Goal: Information Seeking & Learning: Find specific fact

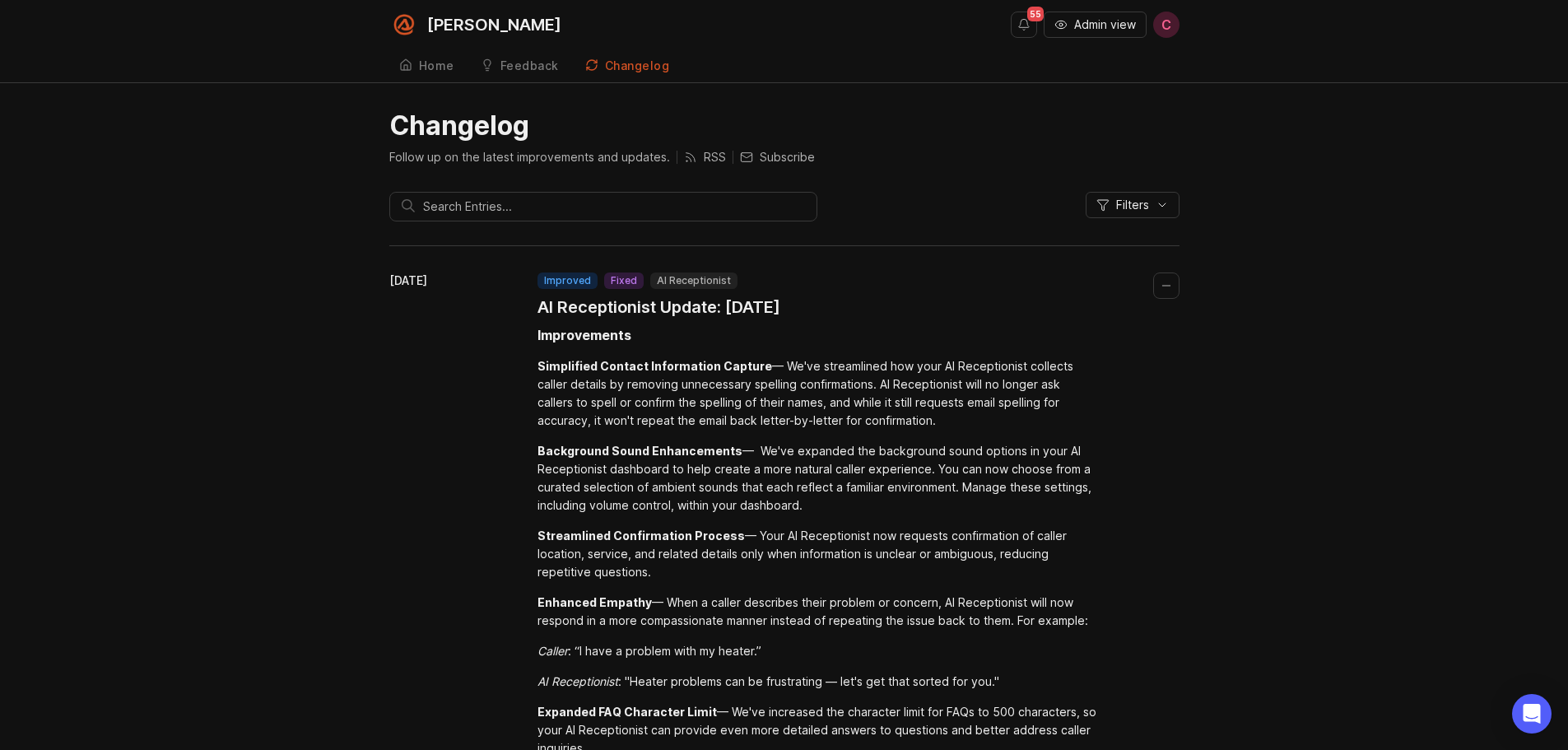
drag, startPoint x: 1447, startPoint y: 0, endPoint x: 418, endPoint y: 444, distance: 1120.7
click at [418, 444] on div "August 28, 2025" at bounding box center [463, 618] width 148 height 691
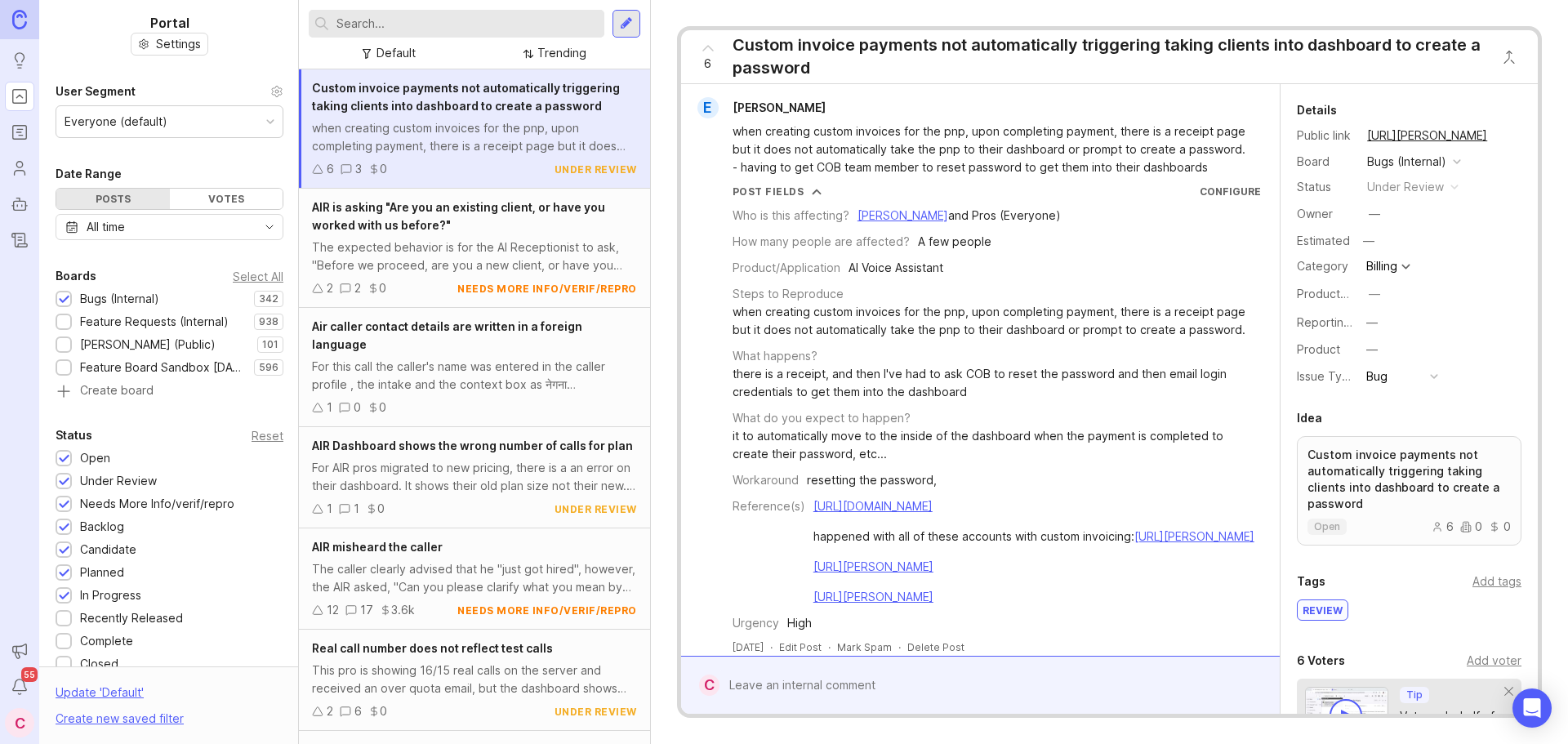
click at [437, 10] on div at bounding box center [456, 24] width 295 height 28
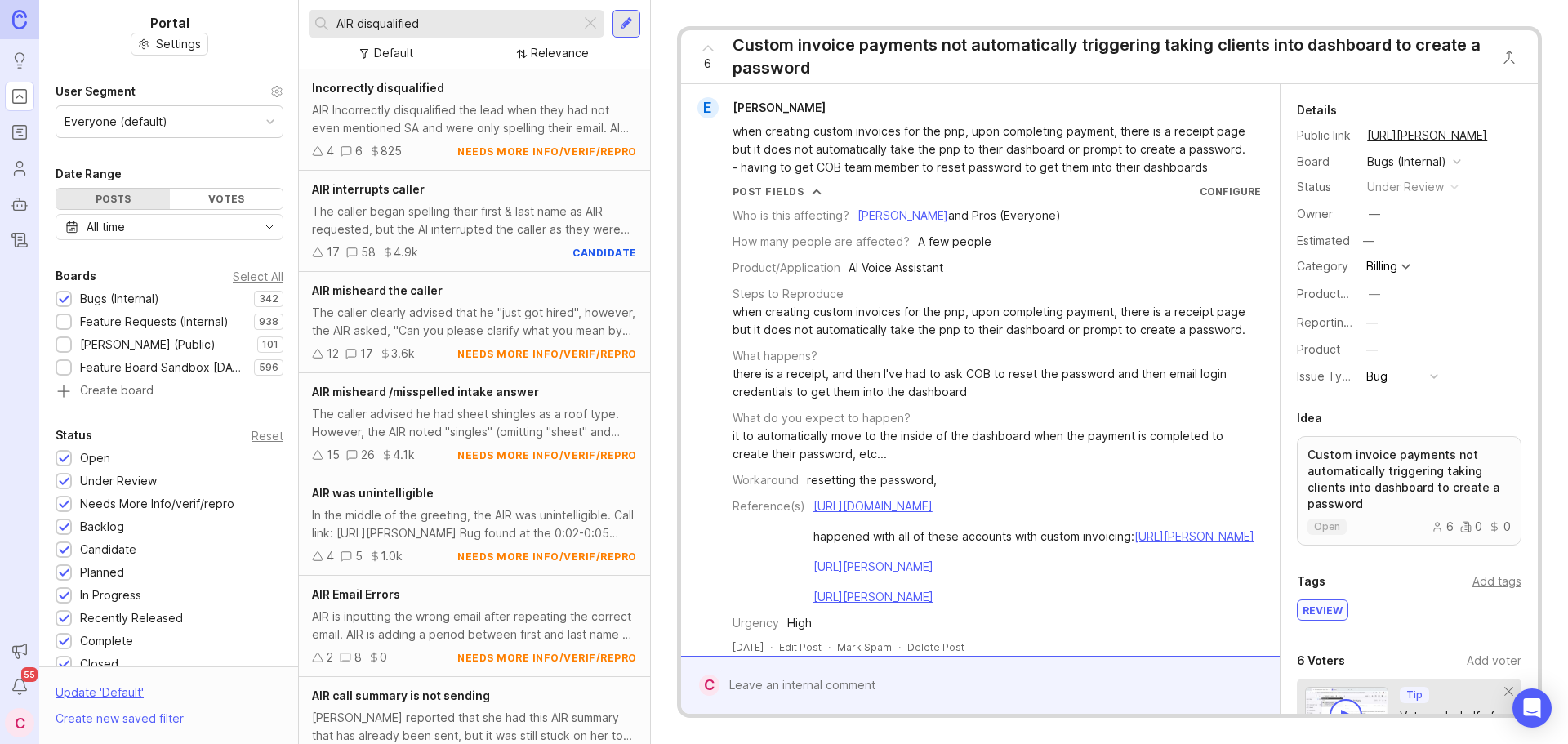
type input "AIR disqualified"
click at [454, 105] on div "AIR Incorrectly disqualified the lead when they had not even mentioned SA and w…" at bounding box center [475, 119] width 325 height 36
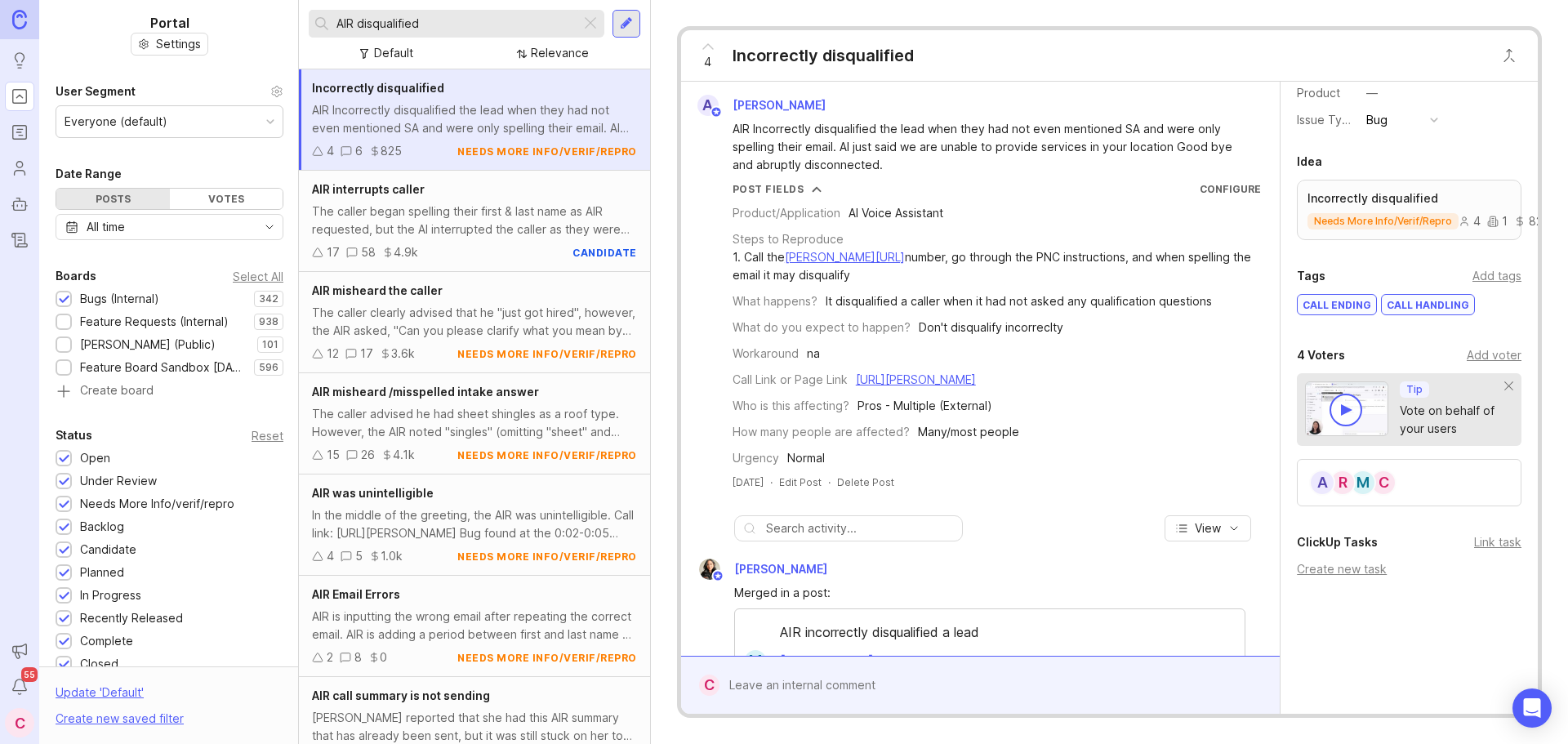
scroll to position [283, 0]
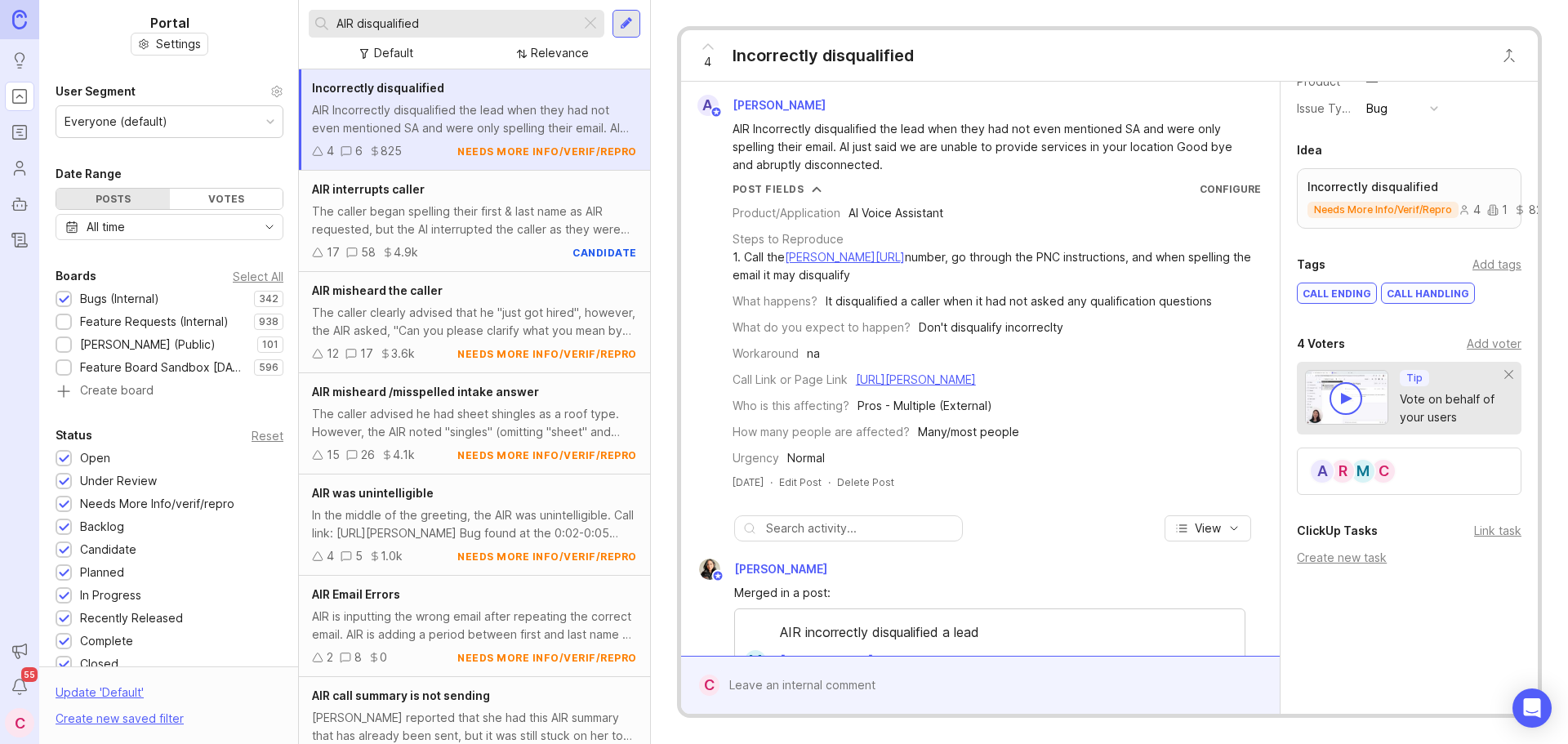
click at [1485, 345] on div "Add voter" at bounding box center [1494, 343] width 55 height 18
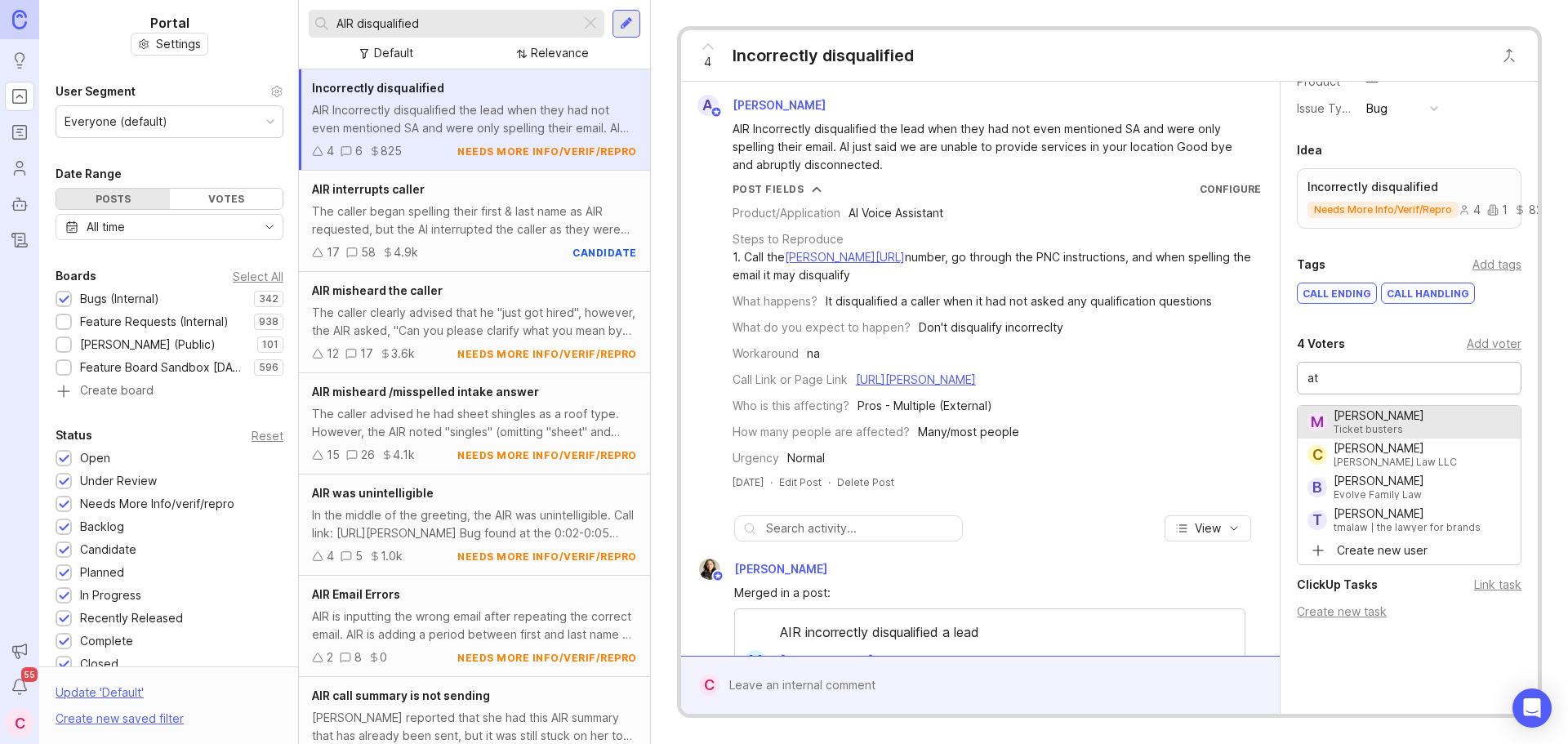
type input "a"
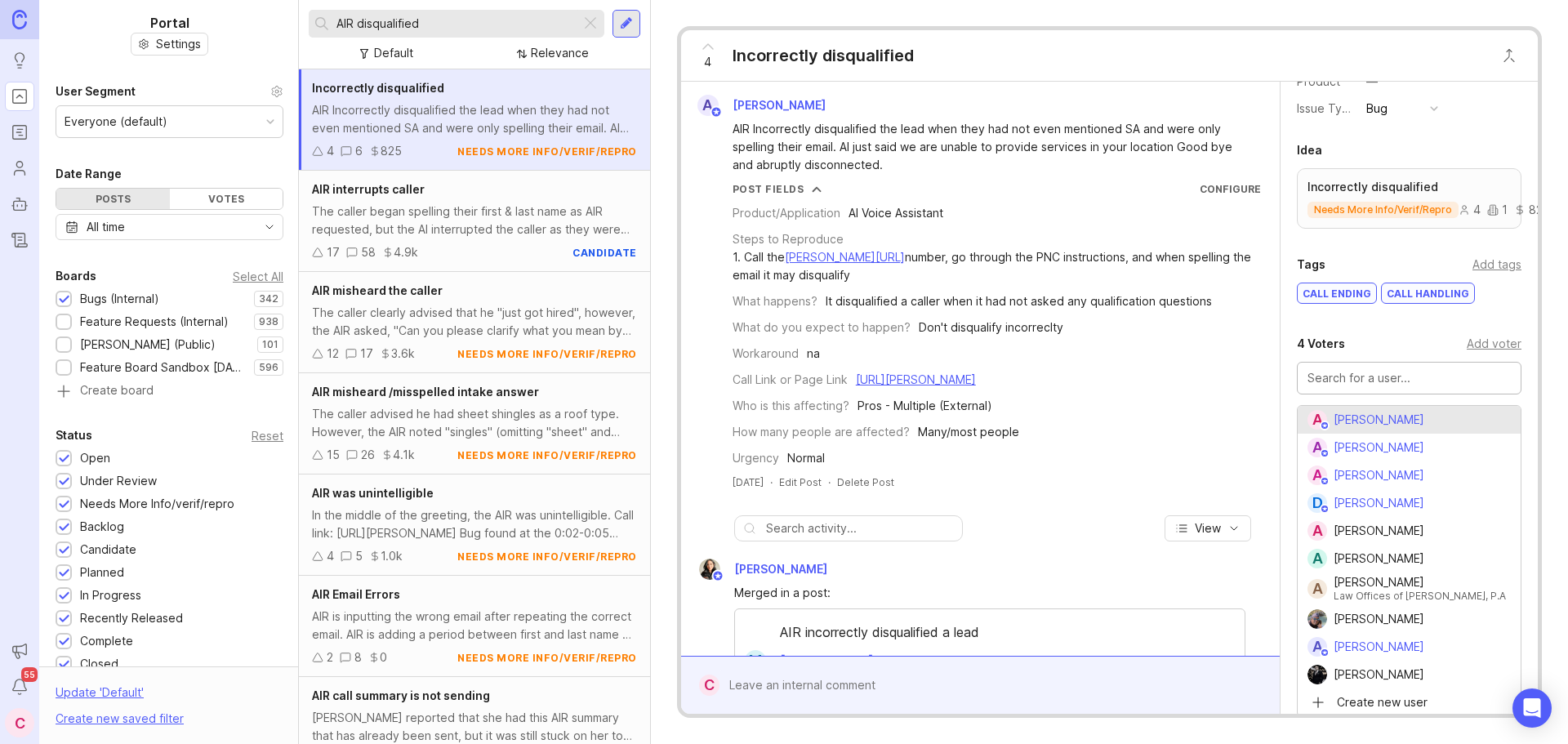
click at [1326, 324] on div "Details Public link [URL][PERSON_NAME] Board Bugs (Internal) Status needs more …" at bounding box center [1409, 283] width 257 height 970
click at [1124, 71] on div "4 Incorrectly disqualified" at bounding box center [1109, 56] width 856 height 51
click at [1302, 317] on div "Details Public link [URL][PERSON_NAME] Board Bugs (Internal) Status needs more …" at bounding box center [1409, 283] width 257 height 970
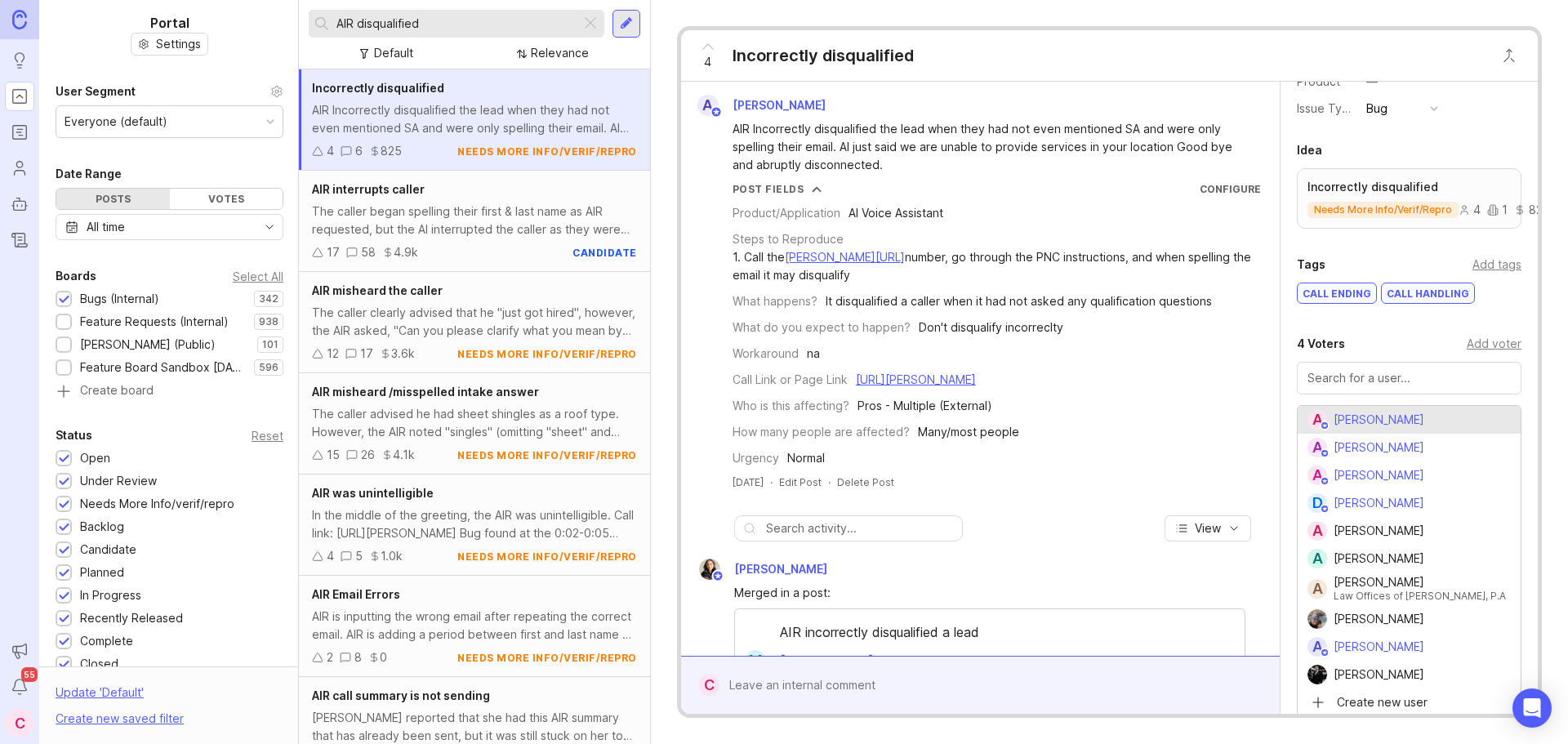
click at [418, 223] on div "The caller began spelling their first & last name as AIR requested, but the AI …" at bounding box center [475, 220] width 325 height 36
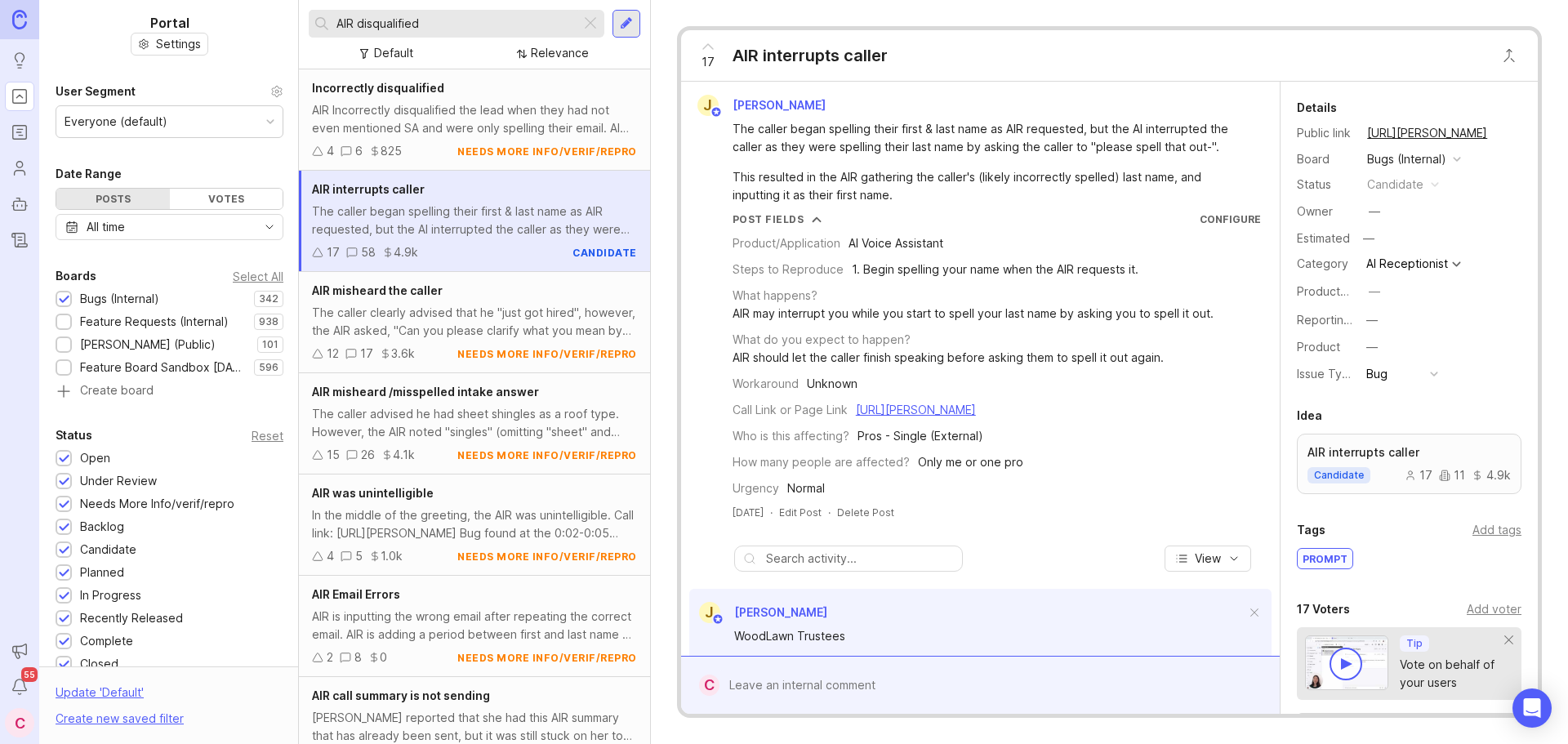
click at [426, 118] on div "AIR Incorrectly disqualified the lead when they had not even mentioned SA and w…" at bounding box center [475, 119] width 325 height 36
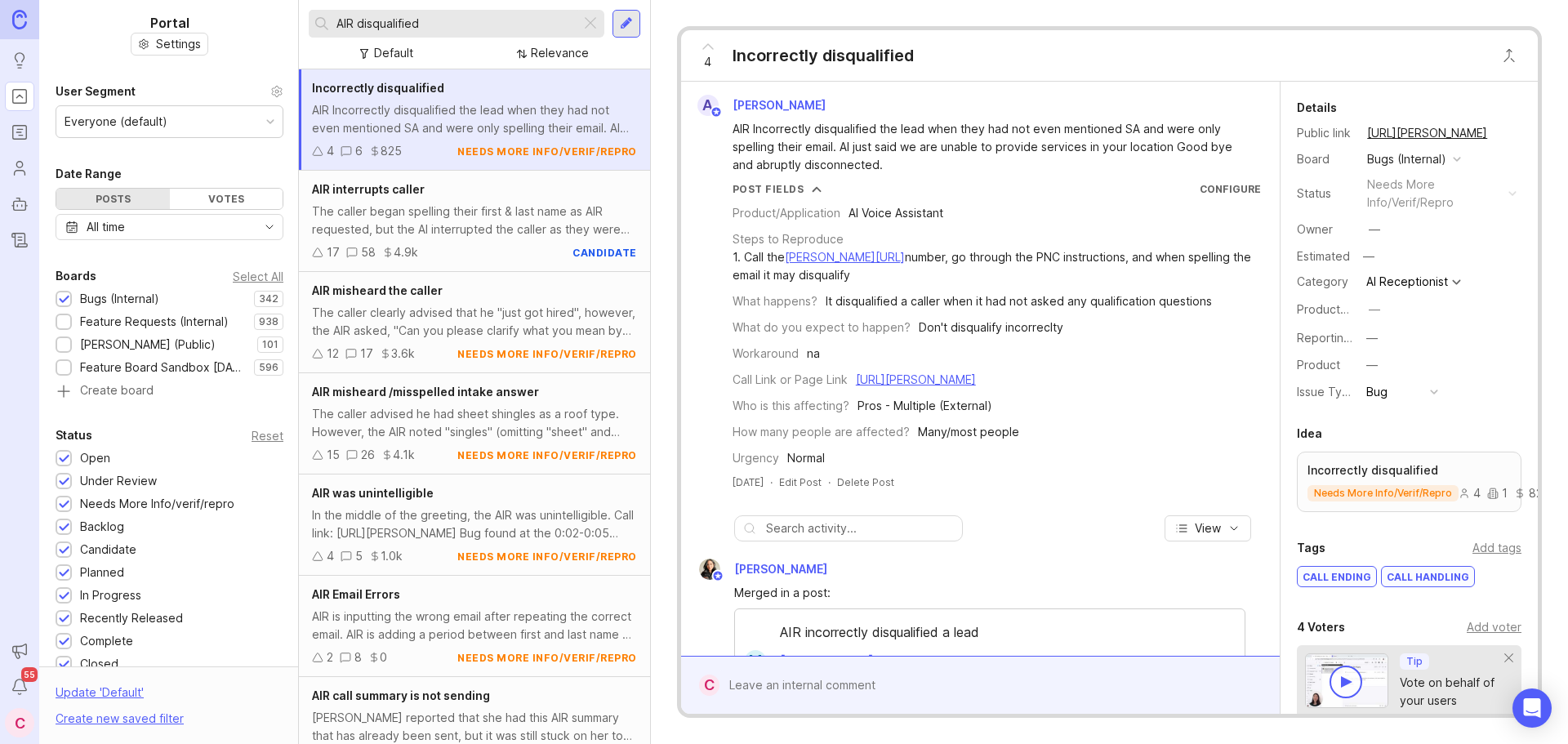
click at [426, 118] on div "AIR Incorrectly disqualified the lead when they had not even mentioned SA and w…" at bounding box center [475, 119] width 325 height 36
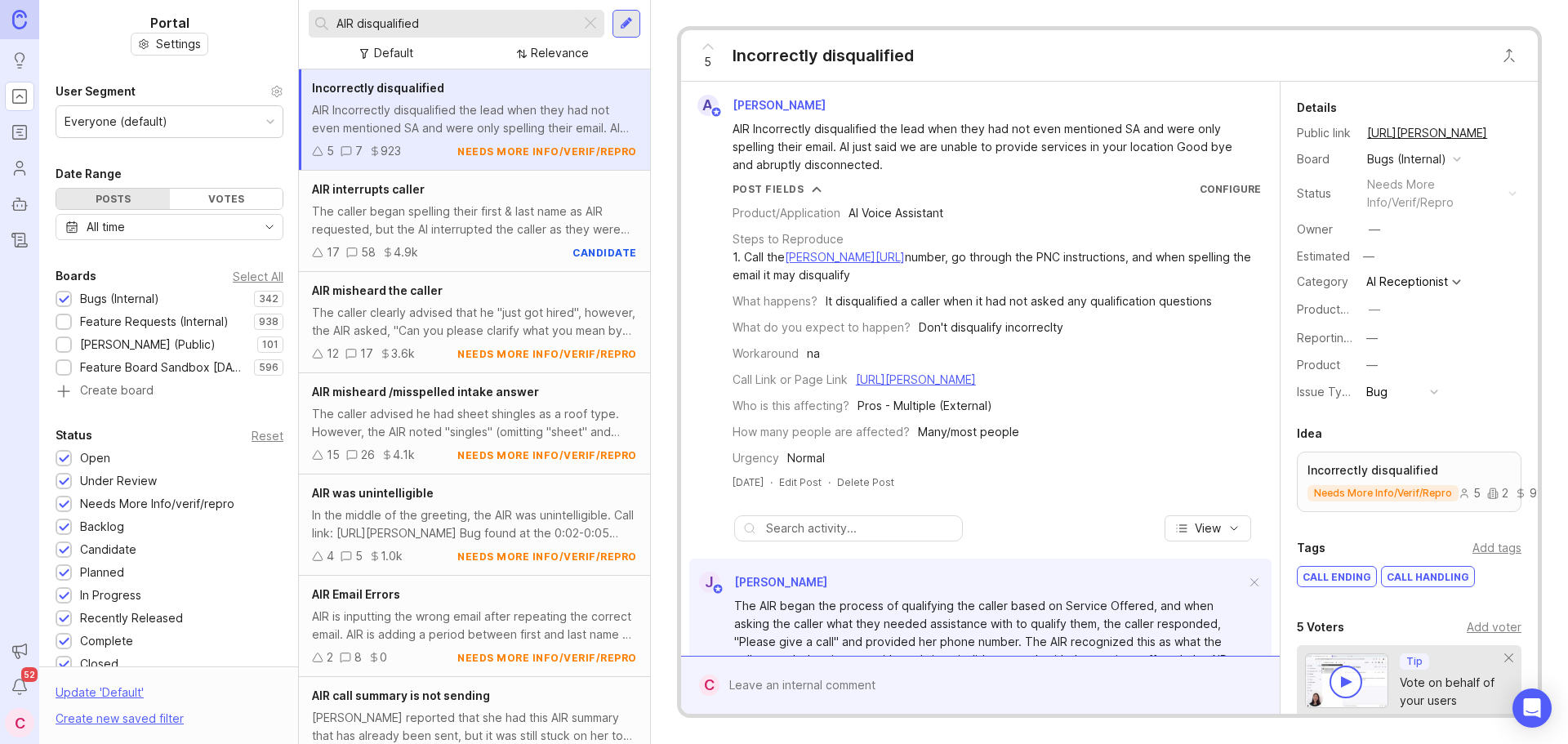
scroll to position [283, 0]
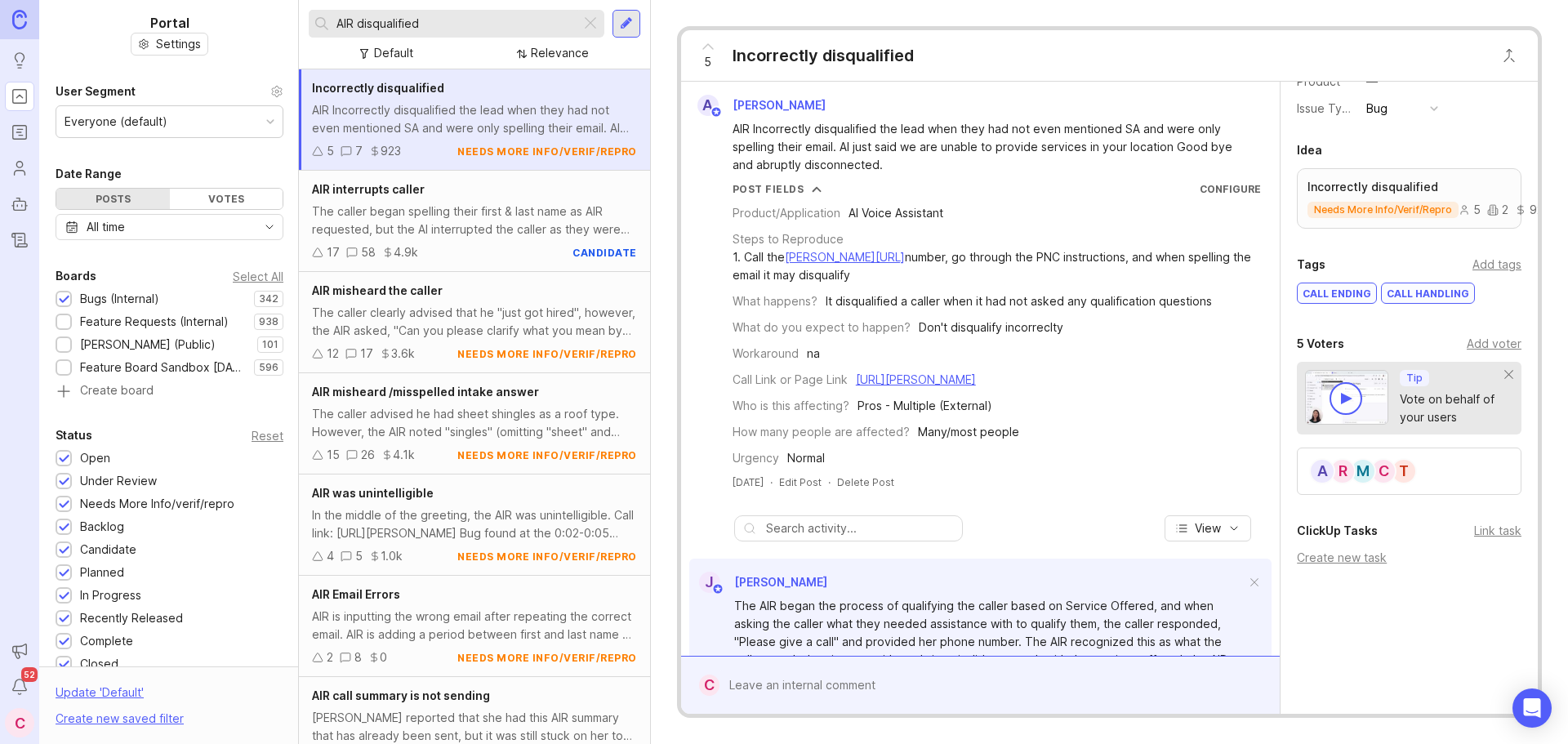
click at [1329, 346] on div "5 Voters" at bounding box center [1320, 344] width 47 height 20
click at [1478, 344] on div "Add voter" at bounding box center [1494, 343] width 55 height 18
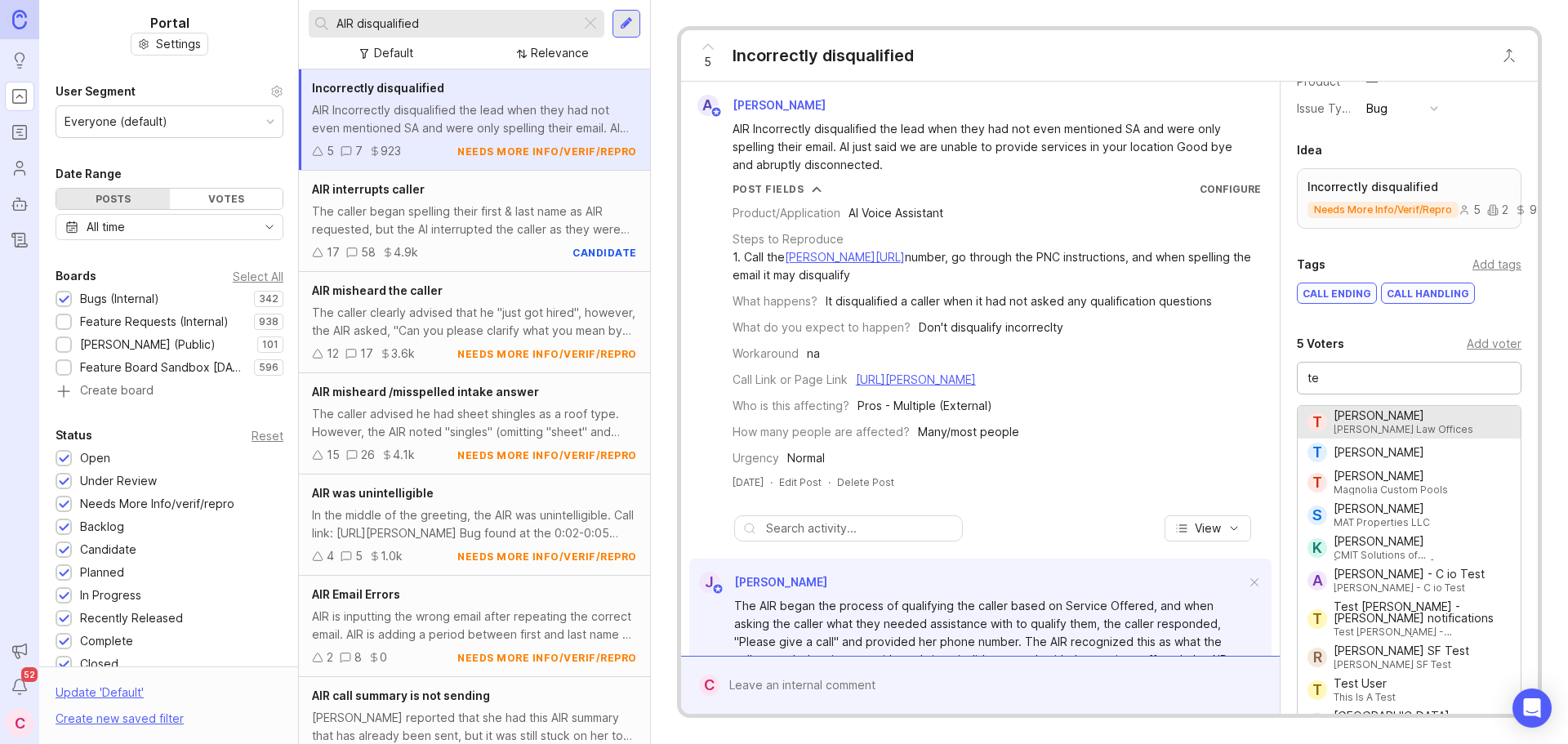
type input "t"
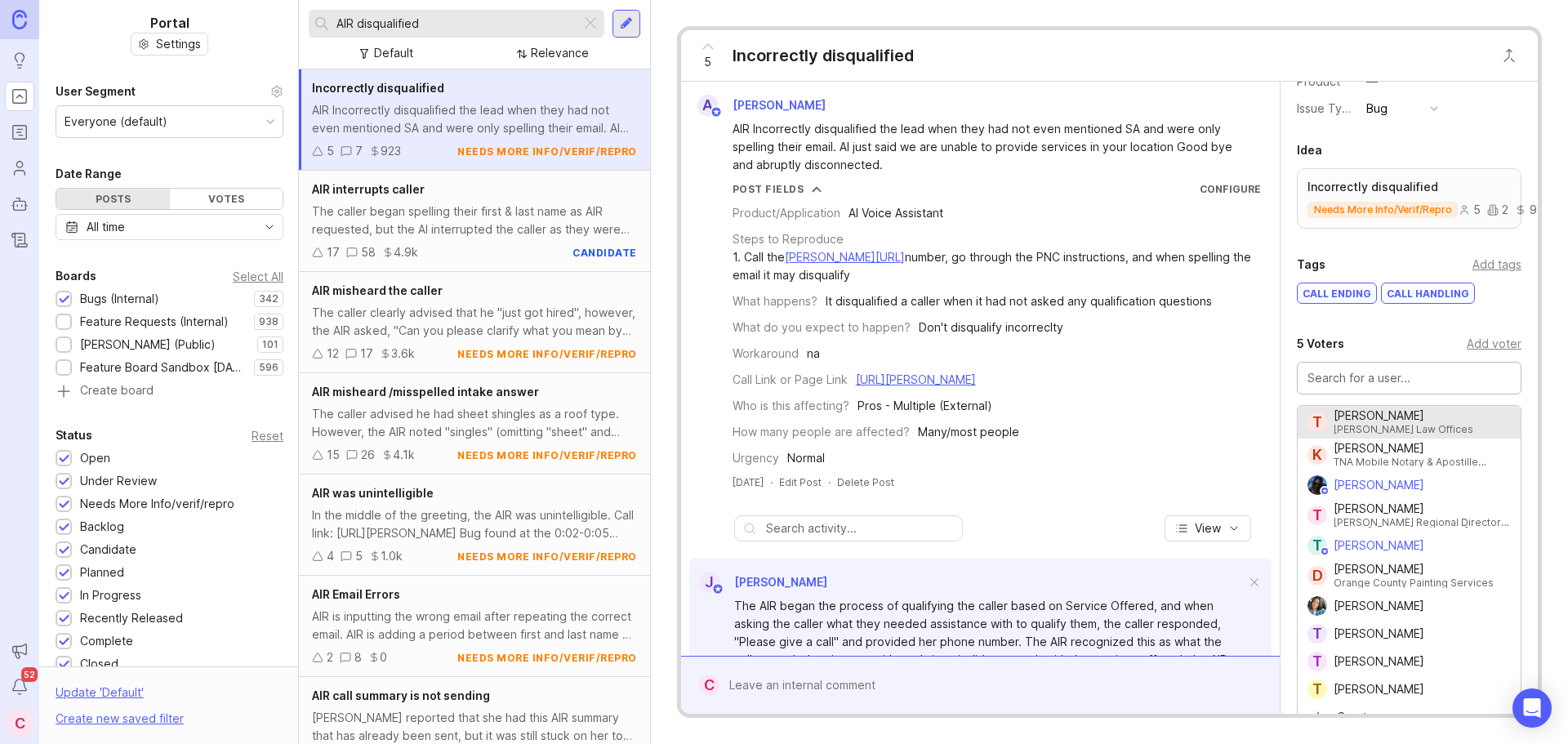
click at [1360, 333] on div "Details Public link https://feedback.smith.ai/bugs-internal/p/incorrectly-disqu…" at bounding box center [1409, 283] width 257 height 970
click at [1323, 322] on div "Details Public link https://feedback.smith.ai/bugs-internal/p/incorrectly-disqu…" at bounding box center [1409, 283] width 257 height 970
click at [1283, 540] on div "5 Voters Add voter T Tess Berish Atkins Law Offices K Kandice R Winfield TNA Mo…" at bounding box center [1409, 441] width 257 height 215
click at [1303, 320] on div "Details Public link https://feedback.smith.ai/bugs-internal/p/incorrectly-disqu…" at bounding box center [1409, 283] width 257 height 970
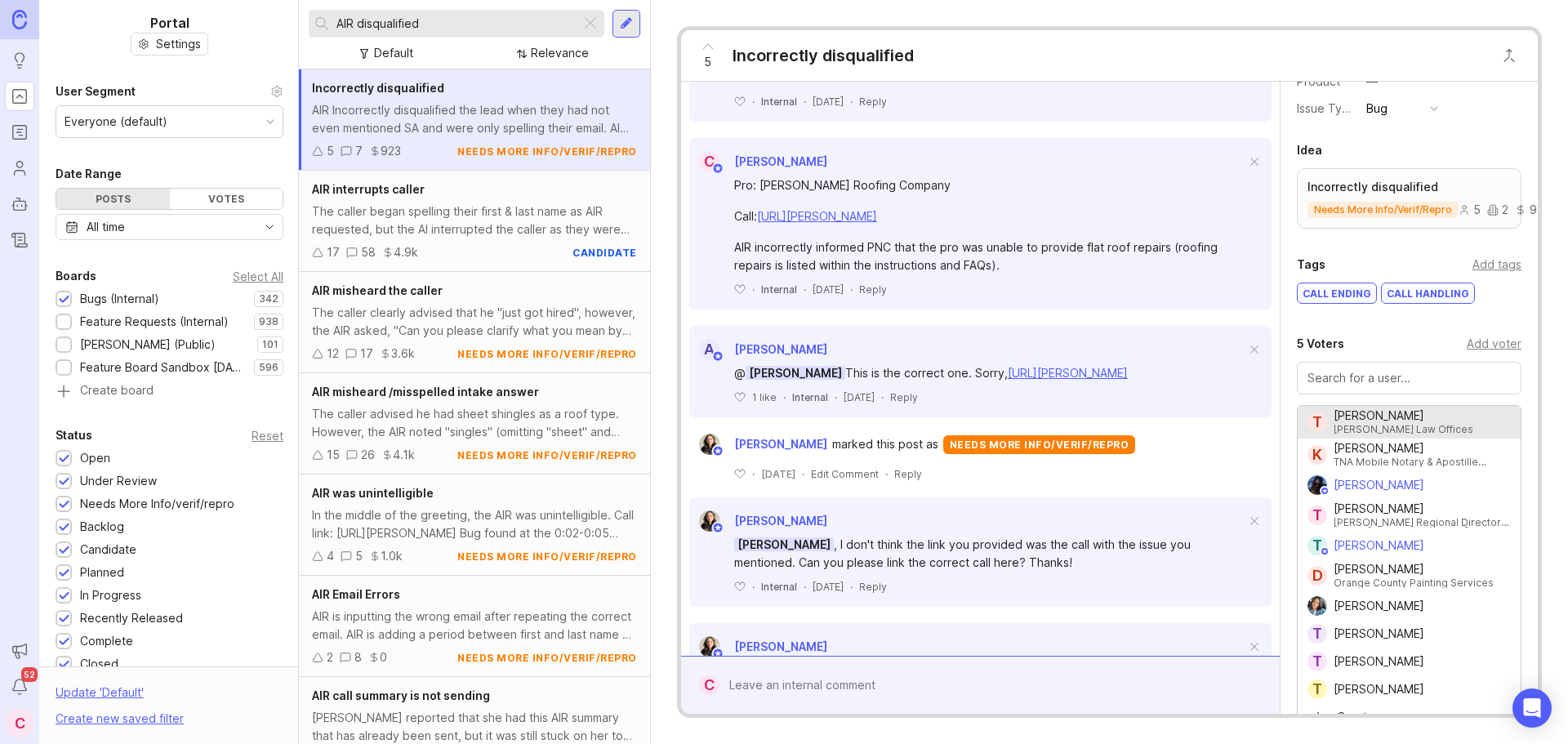
scroll to position [1599, 0]
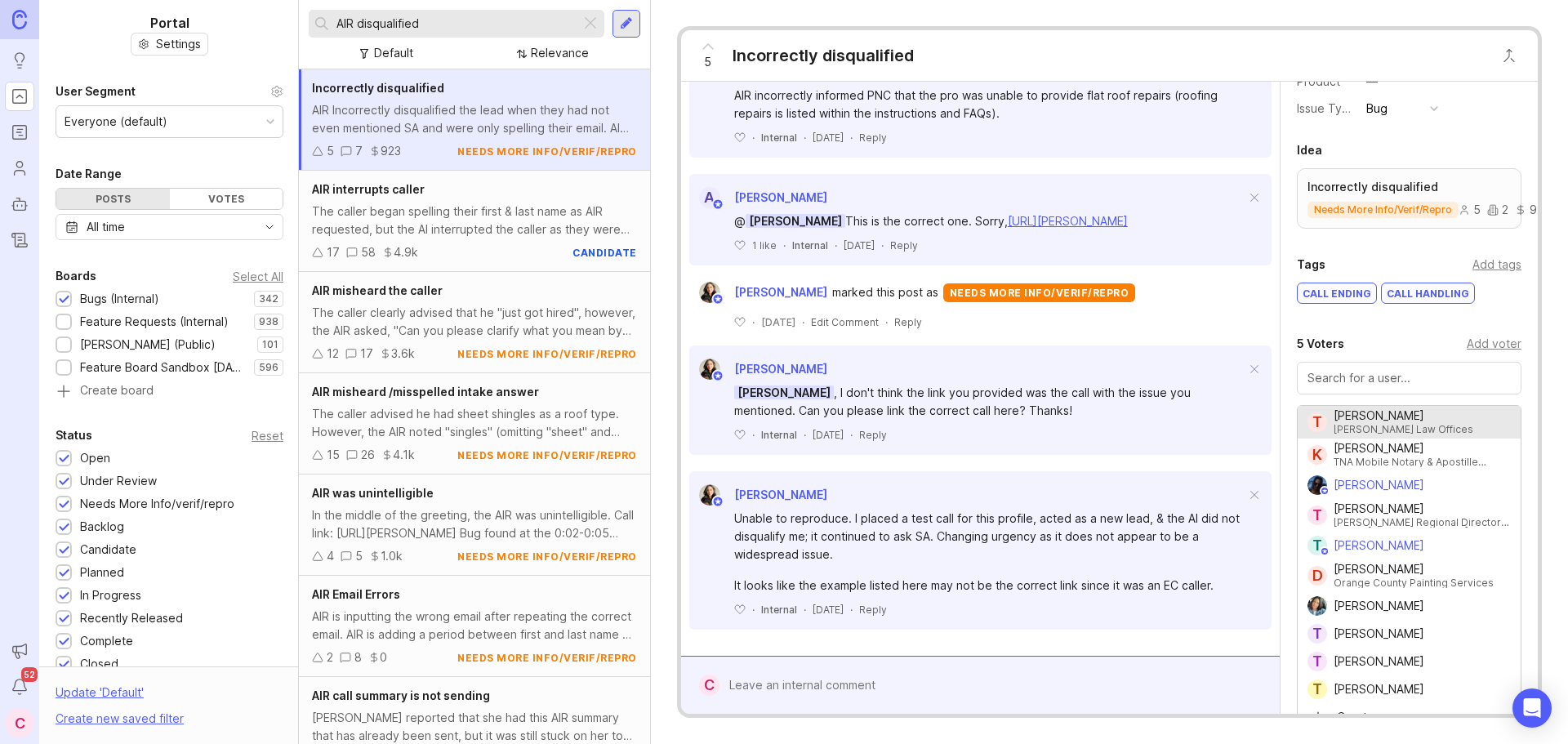
click at [1378, 320] on div "Details Public link https://feedback.smith.ai/bugs-internal/p/incorrectly-disqu…" at bounding box center [1409, 283] width 257 height 970
click at [664, 669] on div "5 Incorrectly disqualified A Angel Meraz AIR Incorrectly disqualified the lead …" at bounding box center [1109, 372] width 917 height 744
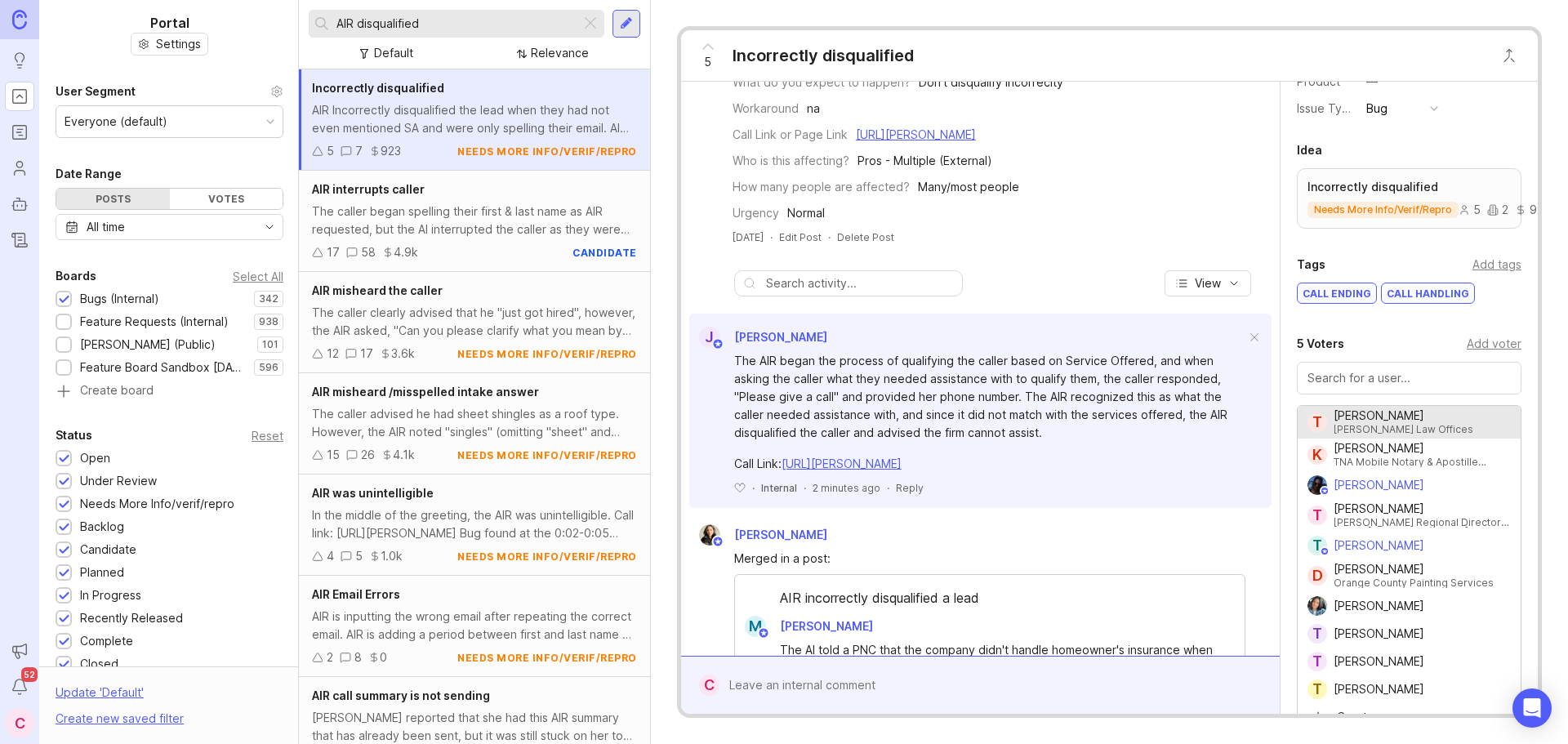
scroll to position [0, 0]
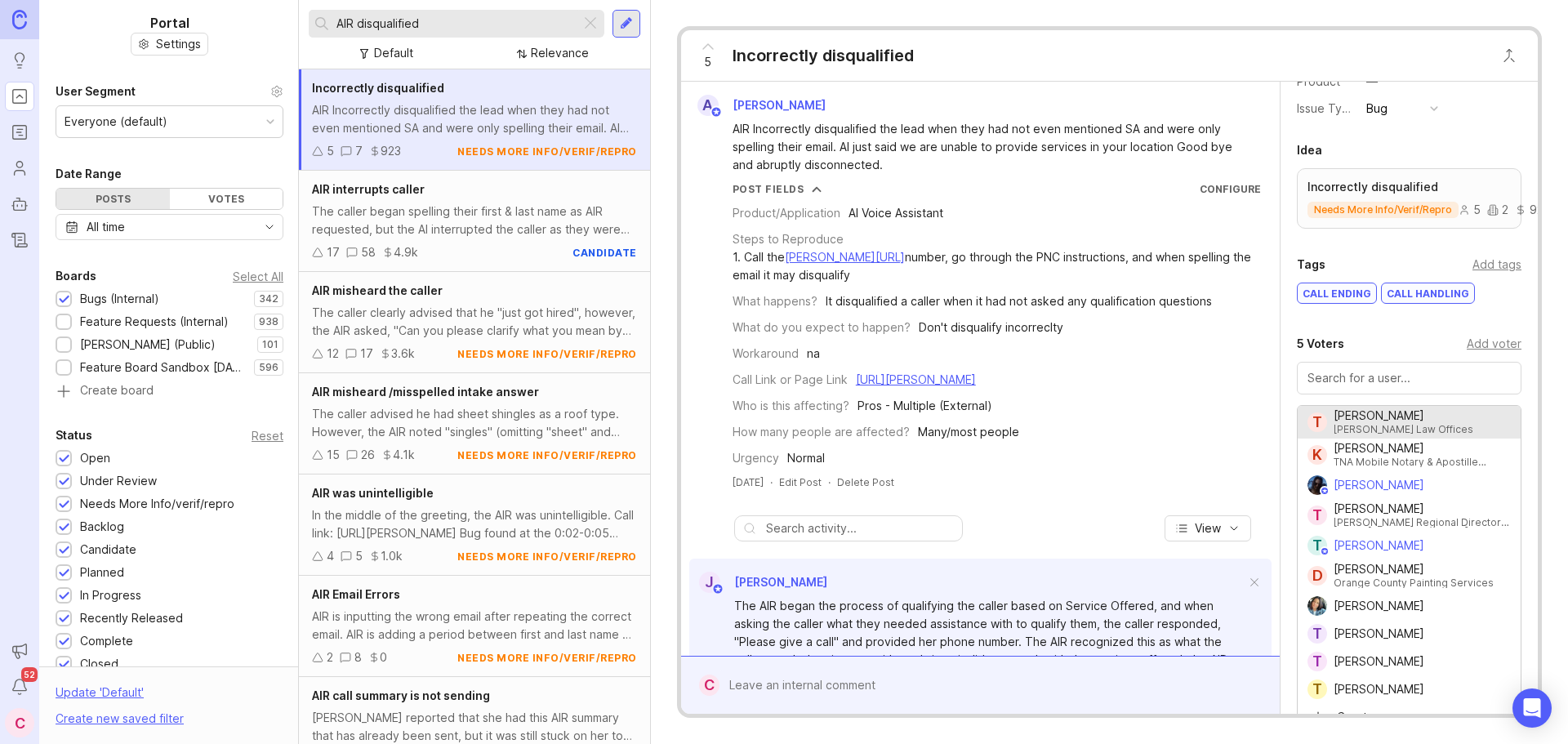
click at [695, 276] on div "Post Fields Configure Product/Application AI Voice Assistant Steps to Reproduce…" at bounding box center [980, 324] width 585 height 285
click at [1267, 64] on div "5 Incorrectly disqualified" at bounding box center [1109, 56] width 856 height 51
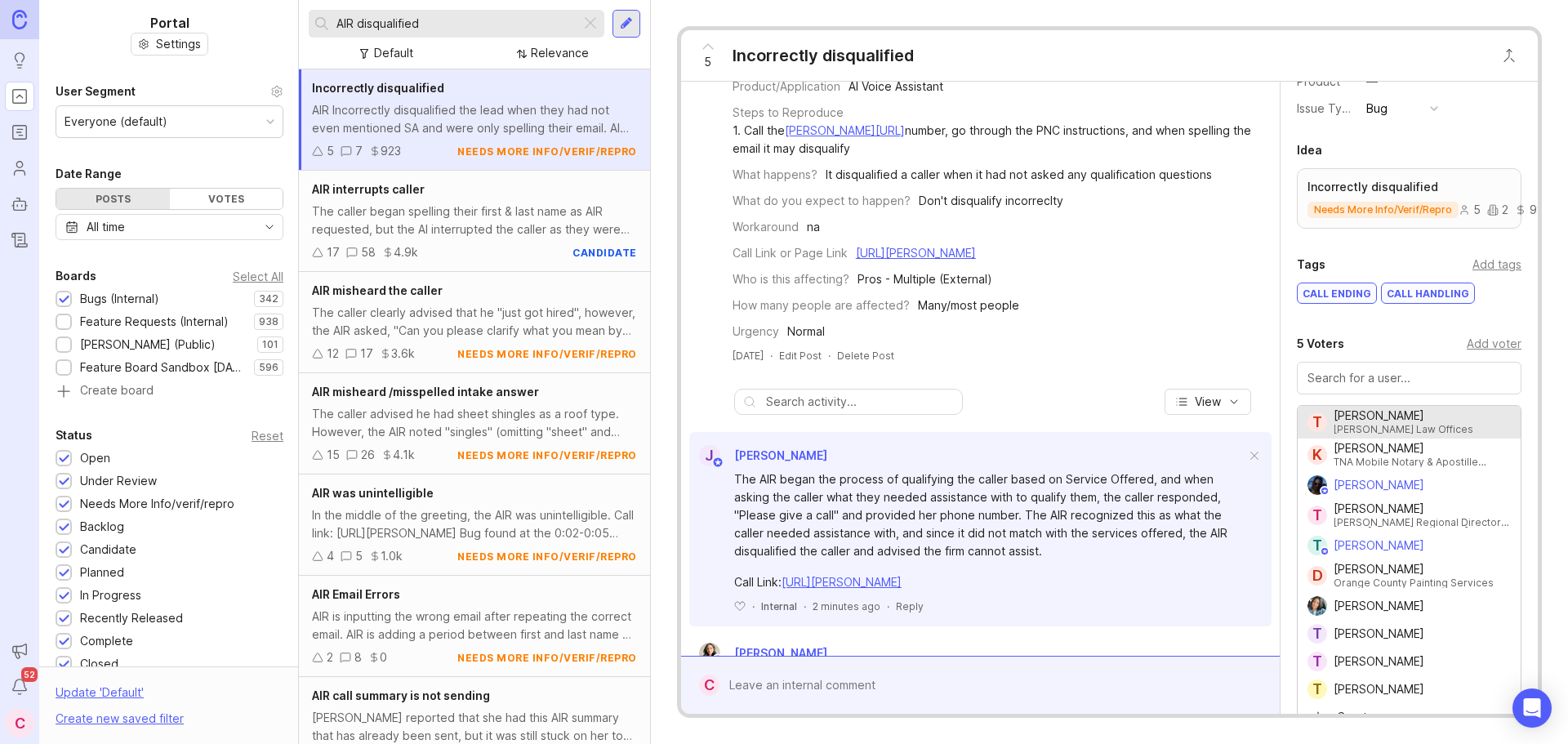
scroll to position [245, 0]
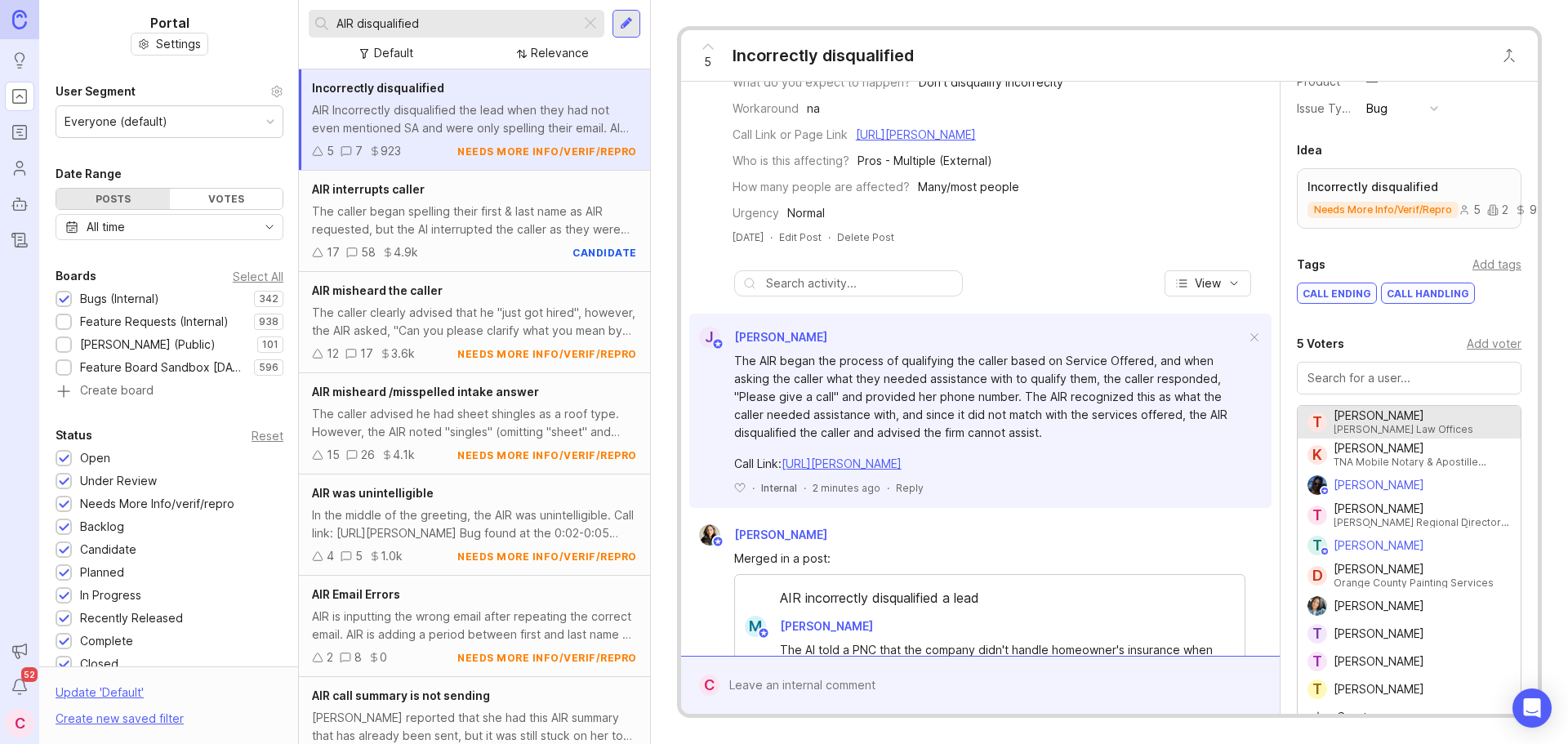
click at [902, 470] on link "https://agent.smith.ai/agent/call/CA1a3d275554e5fc9ba4586c0fb784124b/" at bounding box center [841, 463] width 120 height 14
